Goal: Task Accomplishment & Management: Manage account settings

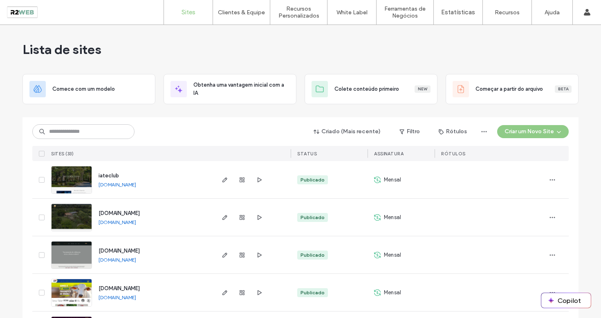
click at [88, 132] on input at bounding box center [83, 131] width 102 height 15
type input "********"
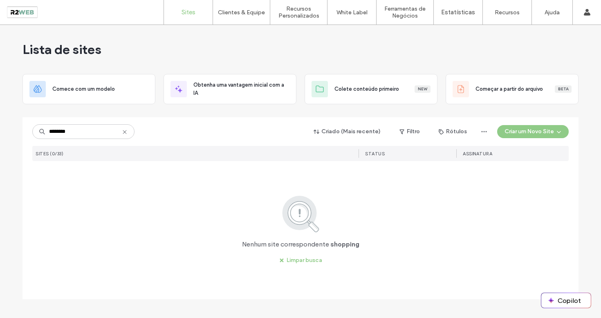
click at [86, 133] on input "********" at bounding box center [83, 131] width 102 height 15
click at [85, 133] on input "********" at bounding box center [83, 131] width 102 height 15
click at [299, 262] on button "Limpar busca" at bounding box center [301, 260] width 58 height 13
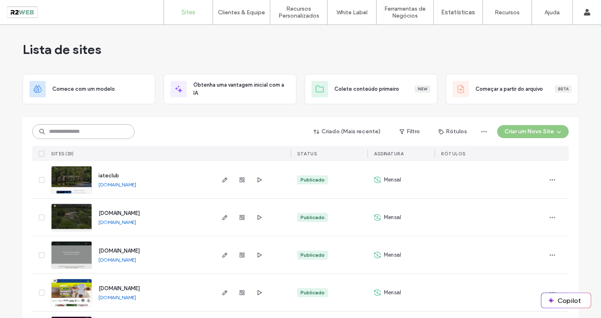
click at [82, 133] on input at bounding box center [83, 131] width 102 height 15
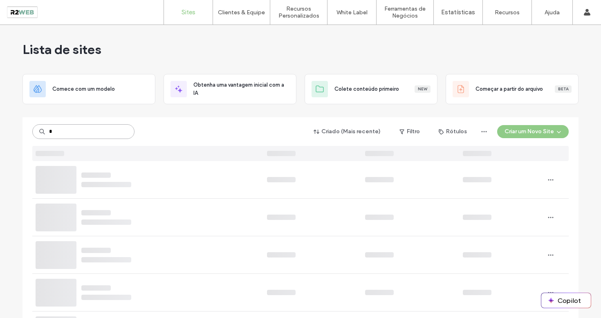
type input "*"
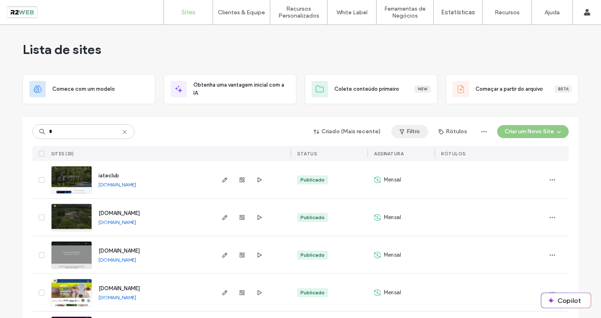
click at [406, 134] on button "Filtro" at bounding box center [409, 131] width 37 height 13
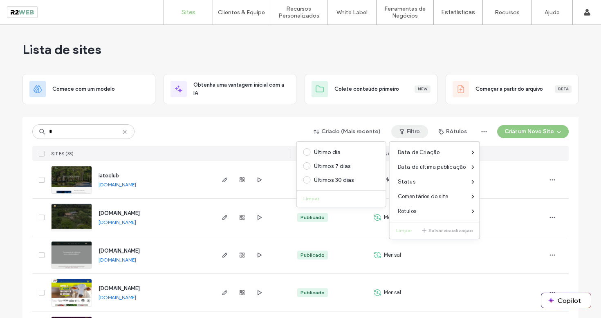
click at [206, 124] on div "* Criado (Mais recente) Filtro Rótulos Criar um Novo Site" at bounding box center [300, 132] width 536 height 16
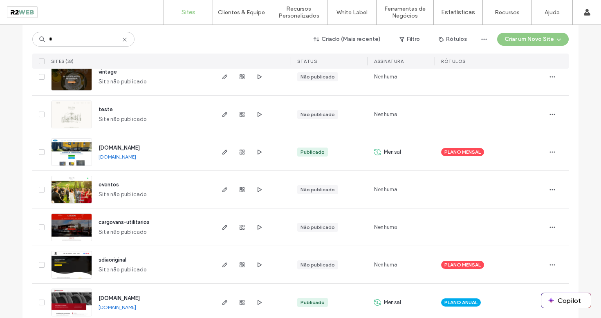
scroll to position [863, 0]
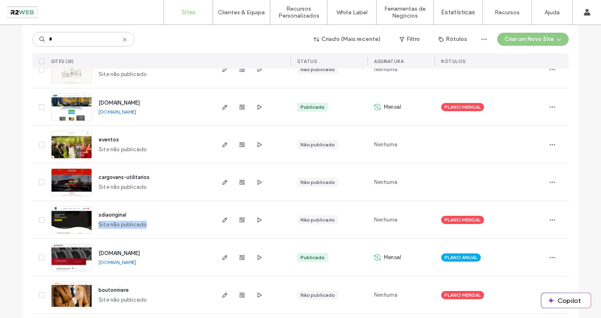
drag, startPoint x: 144, startPoint y: 225, endPoint x: 91, endPoint y: 223, distance: 52.8
click at [92, 223] on div "sdiaoriginal Site não publicado" at bounding box center [152, 219] width 121 height 37
click at [164, 211] on div "sdiaoriginal Site não publicado" at bounding box center [152, 219] width 121 height 37
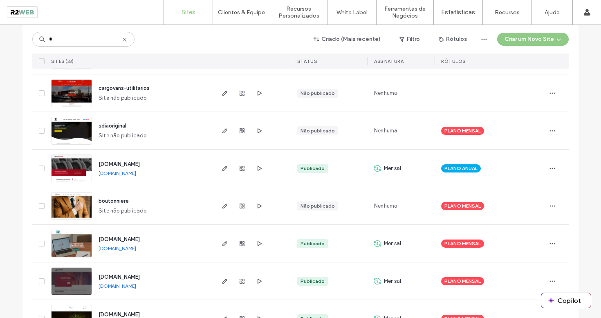
scroll to position [993, 0]
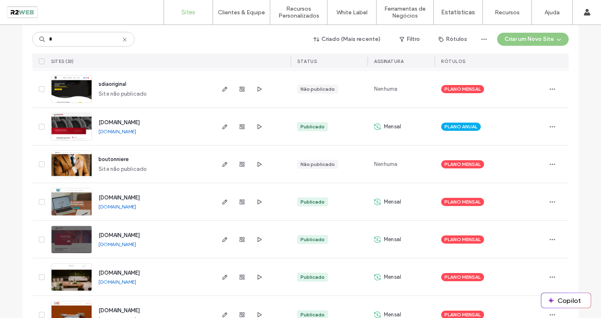
drag, startPoint x: 255, startPoint y: 43, endPoint x: 259, endPoint y: 38, distance: 6.7
click at [255, 43] on div "* Criado (Mais recente) Filtro Rótulos Criar um Novo Site" at bounding box center [300, 39] width 536 height 16
click at [255, 16] on div "Clientes & Equipe" at bounding box center [241, 12] width 57 height 25
click at [243, 31] on label "Gestão de Clientes" at bounding box center [243, 33] width 48 height 6
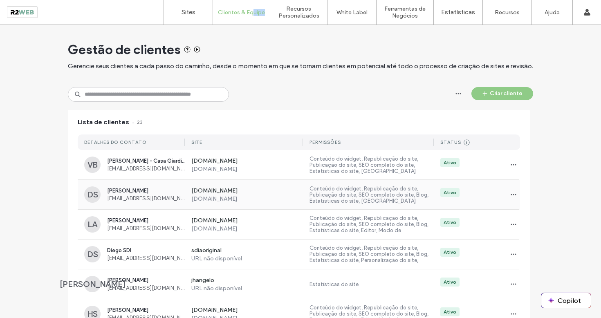
click at [226, 193] on label "[DOMAIN_NAME]" at bounding box center [247, 191] width 112 height 8
click at [360, 33] on label "Domínio Personalizado" at bounding box center [362, 33] width 56 height 6
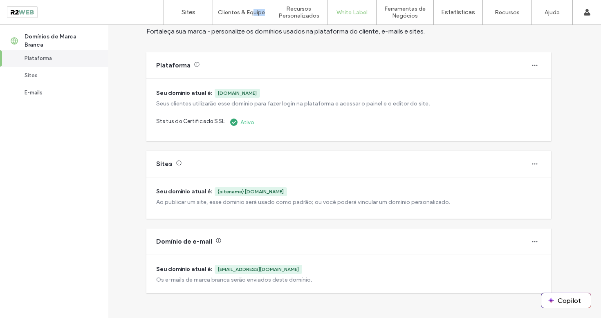
scroll to position [40, 0]
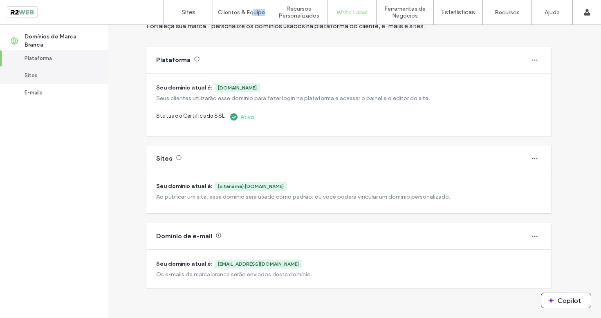
click at [67, 74] on div "Sites" at bounding box center [58, 76] width 67 height 8
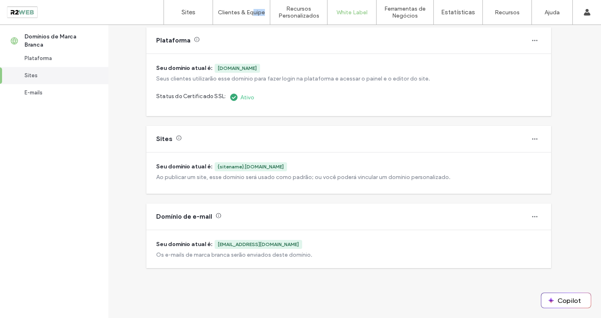
scroll to position [61, 0]
click at [67, 74] on div "Sites" at bounding box center [58, 76] width 67 height 8
click at [40, 92] on div "E-mails" at bounding box center [58, 93] width 67 height 8
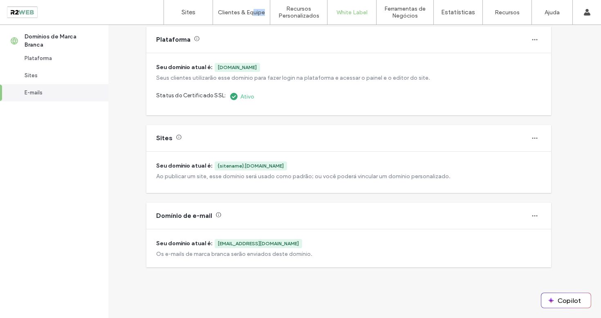
click at [39, 92] on div "E-mails" at bounding box center [58, 93] width 67 height 8
click at [240, 35] on label "Gestão de Clientes" at bounding box center [243, 33] width 48 height 6
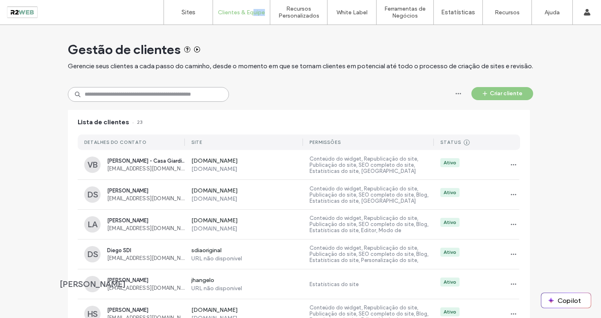
click at [158, 97] on input at bounding box center [148, 94] width 161 height 15
type input "***"
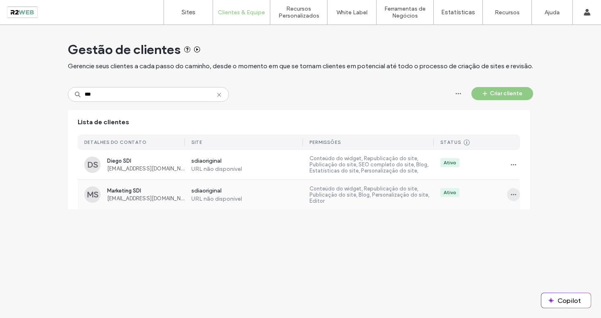
click at [511, 193] on icon "button" at bounding box center [513, 194] width 7 height 7
click at [545, 229] on span "Gerenciar acesso" at bounding box center [545, 231] width 44 height 8
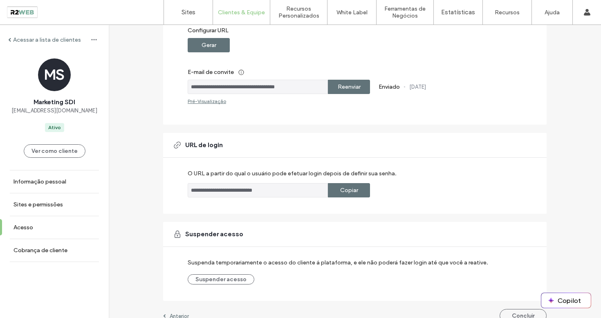
scroll to position [150, 0]
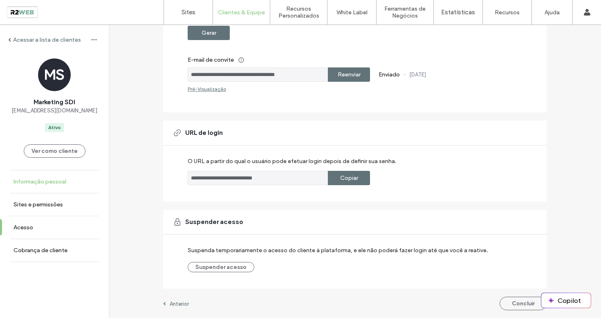
click at [36, 193] on link "Informação pessoal" at bounding box center [54, 181] width 109 height 22
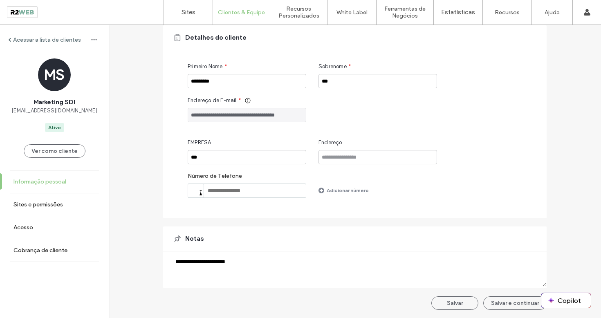
scroll to position [63, 0]
click at [34, 208] on link "Sites e permissões" at bounding box center [54, 204] width 109 height 22
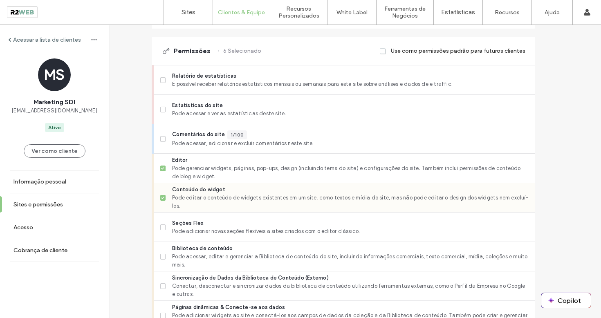
scroll to position [264, 0]
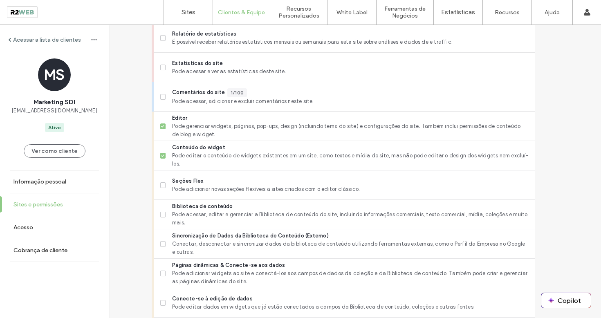
click at [56, 208] on label "Sites e permissões" at bounding box center [37, 204] width 49 height 7
click at [30, 231] on label "Acesso" at bounding box center [23, 227] width 20 height 7
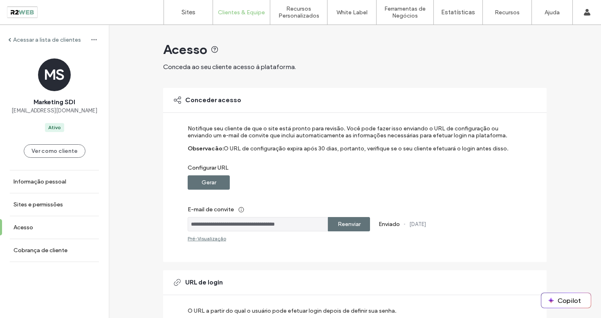
click at [272, 222] on input "**********" at bounding box center [258, 224] width 140 height 14
click at [271, 222] on input "**********" at bounding box center [258, 224] width 140 height 14
drag, startPoint x: 303, startPoint y: 223, endPoint x: 176, endPoint y: 220, distance: 126.8
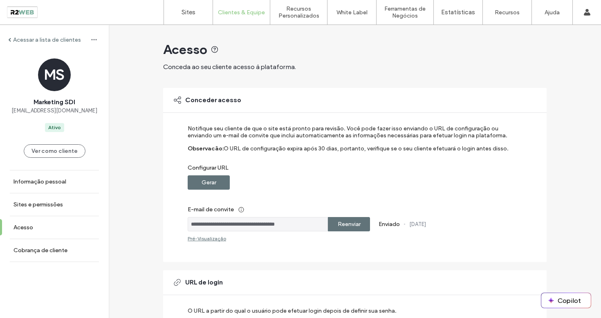
click at [177, 219] on div "**********" at bounding box center [354, 175] width 383 height 174
drag, startPoint x: 292, startPoint y: 152, endPoint x: 269, endPoint y: 108, distance: 49.7
click at [293, 152] on label "O URL de configuração expira após 30 dias, portanto, verifique se o seu cliente…" at bounding box center [366, 154] width 285 height 19
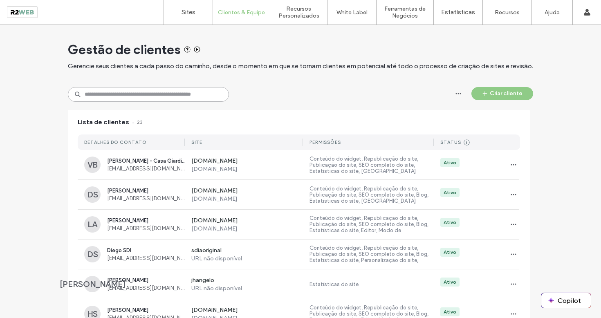
click at [114, 93] on input at bounding box center [148, 94] width 161 height 15
type input "***"
